Goal: Navigation & Orientation: Find specific page/section

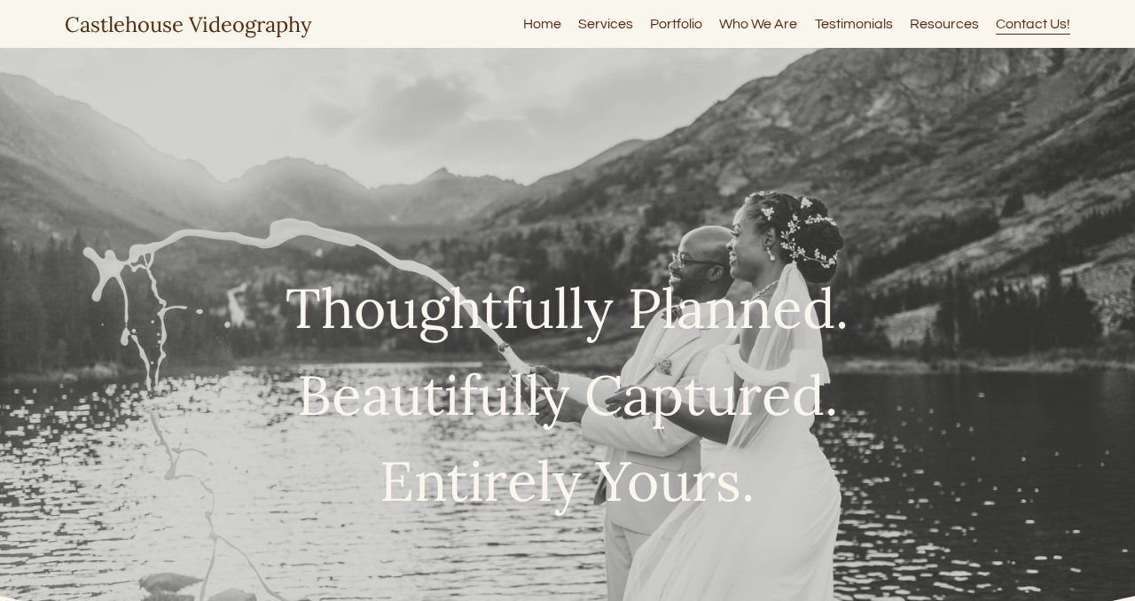
click at [611, 19] on link "Services" at bounding box center [605, 24] width 55 height 24
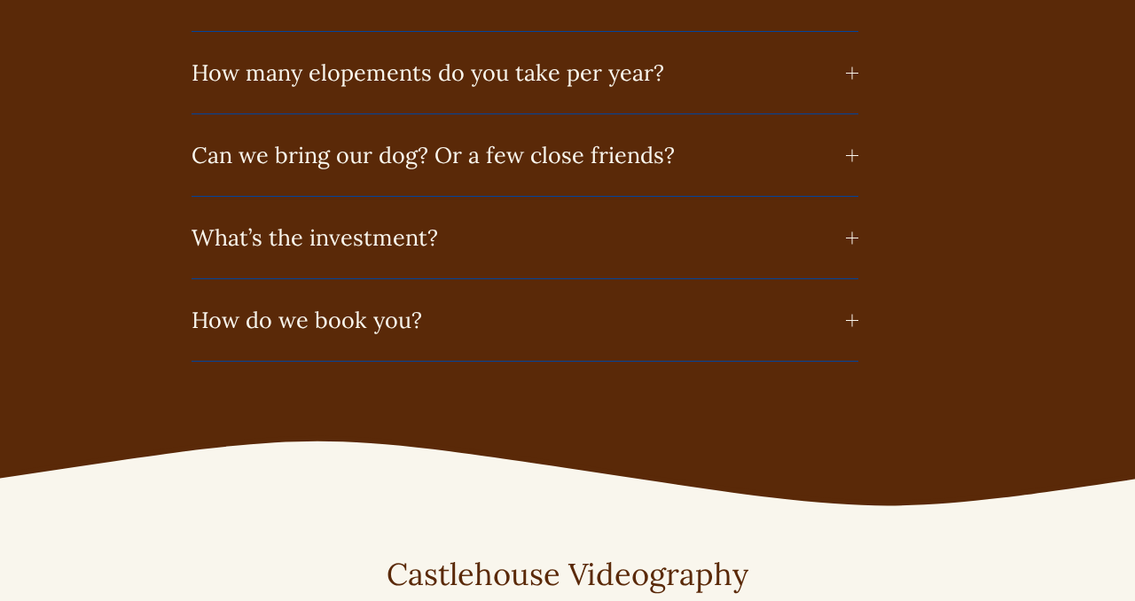
scroll to position [8759, 0]
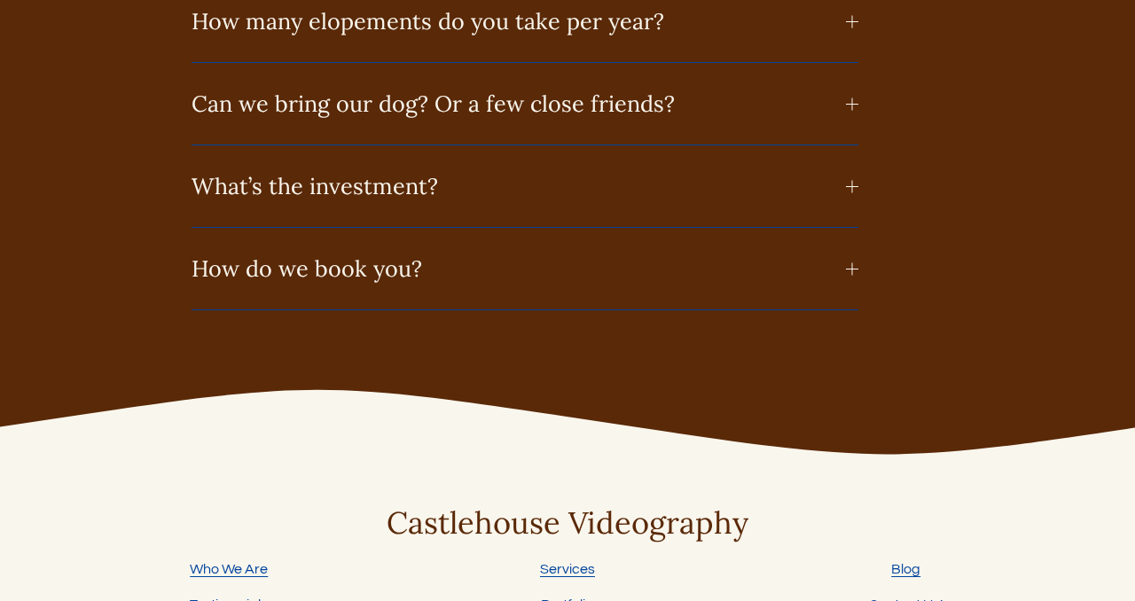
click at [569, 594] on link "Portfolio" at bounding box center [567, 604] width 52 height 21
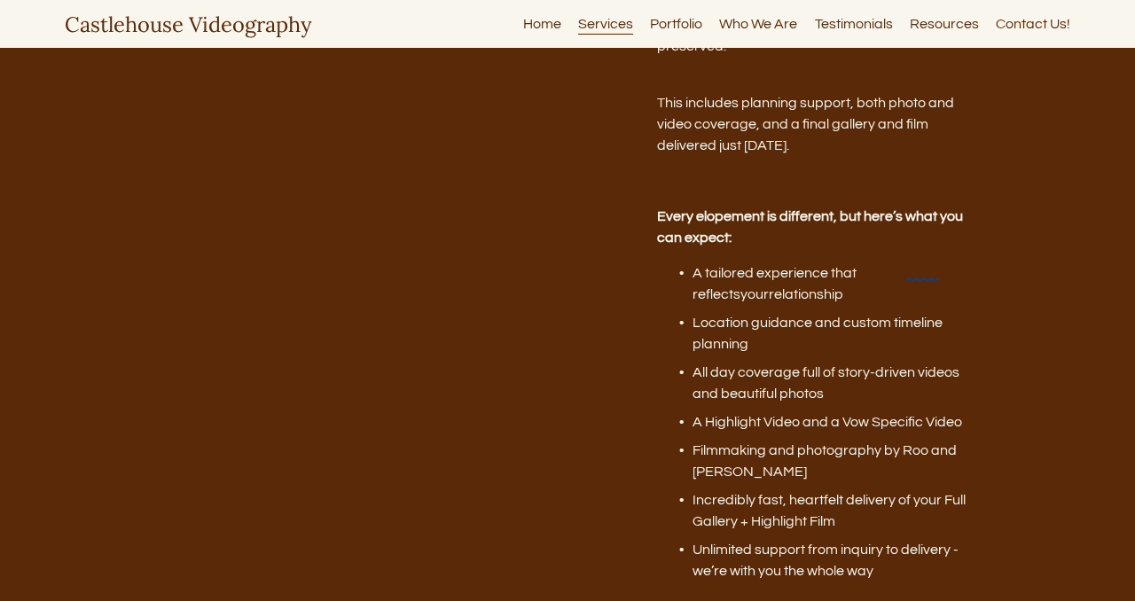
scroll to position [6070, 0]
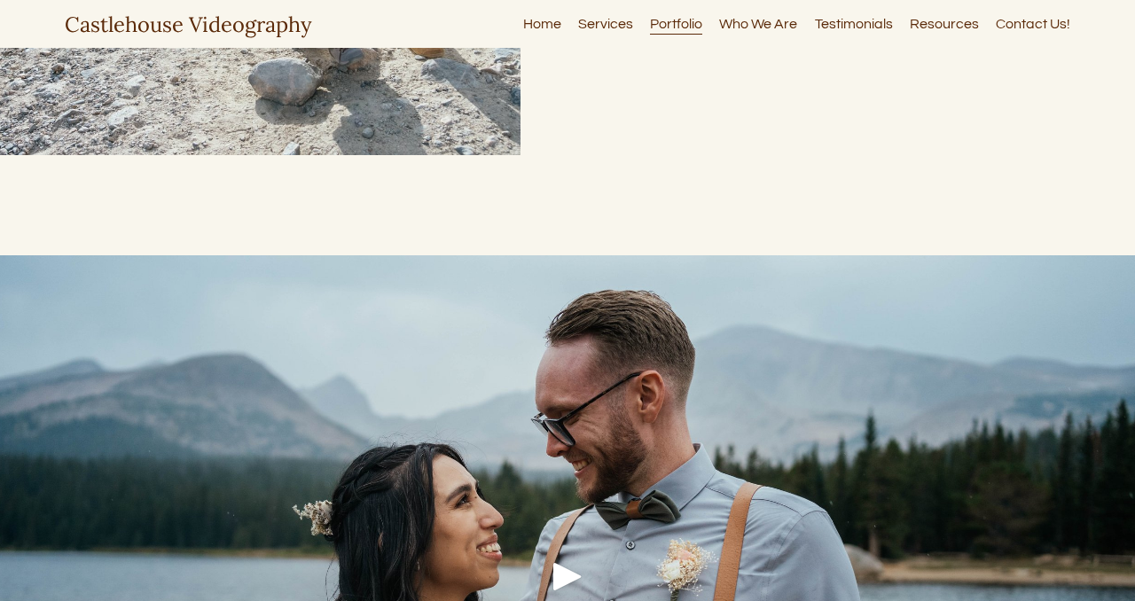
scroll to position [1500, 0]
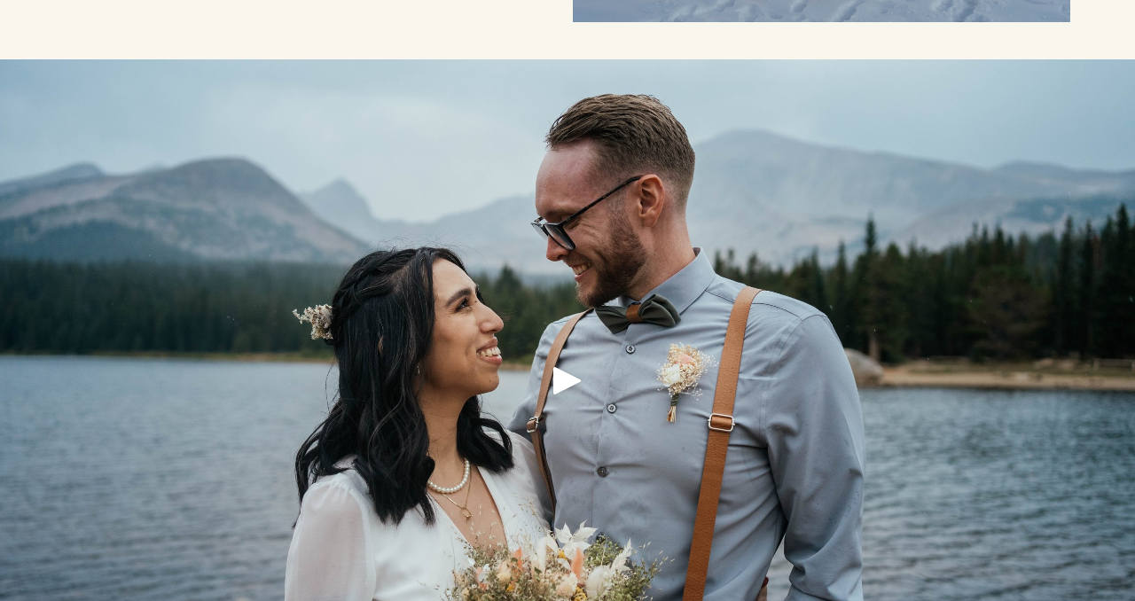
click at [566, 383] on div "Play" at bounding box center [567, 380] width 43 height 43
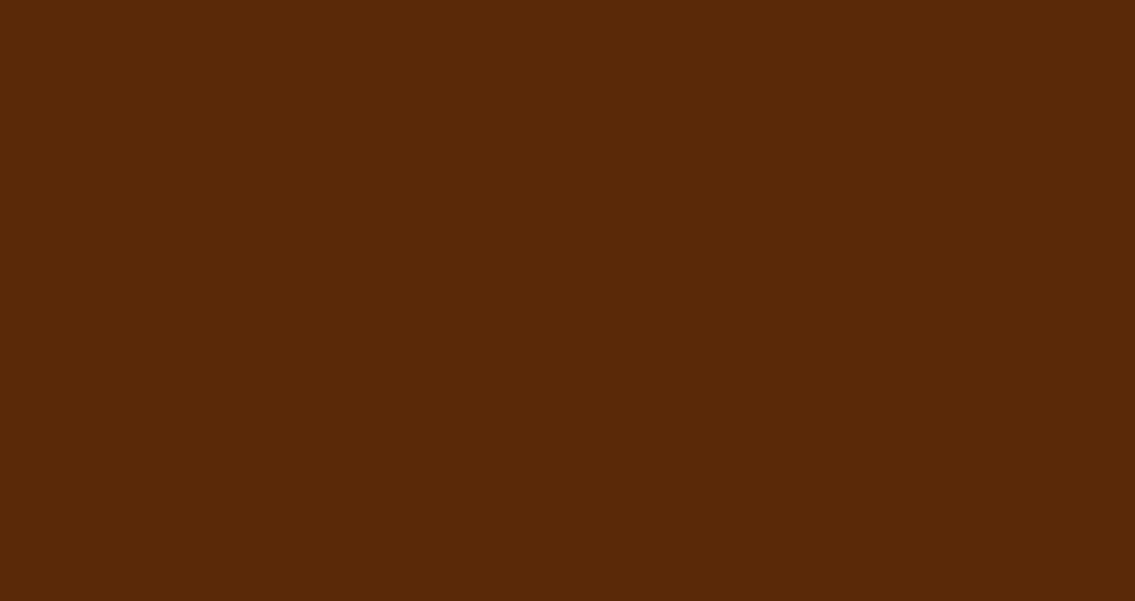
scroll to position [1564, 0]
